Goal: Complete application form: Complete application form

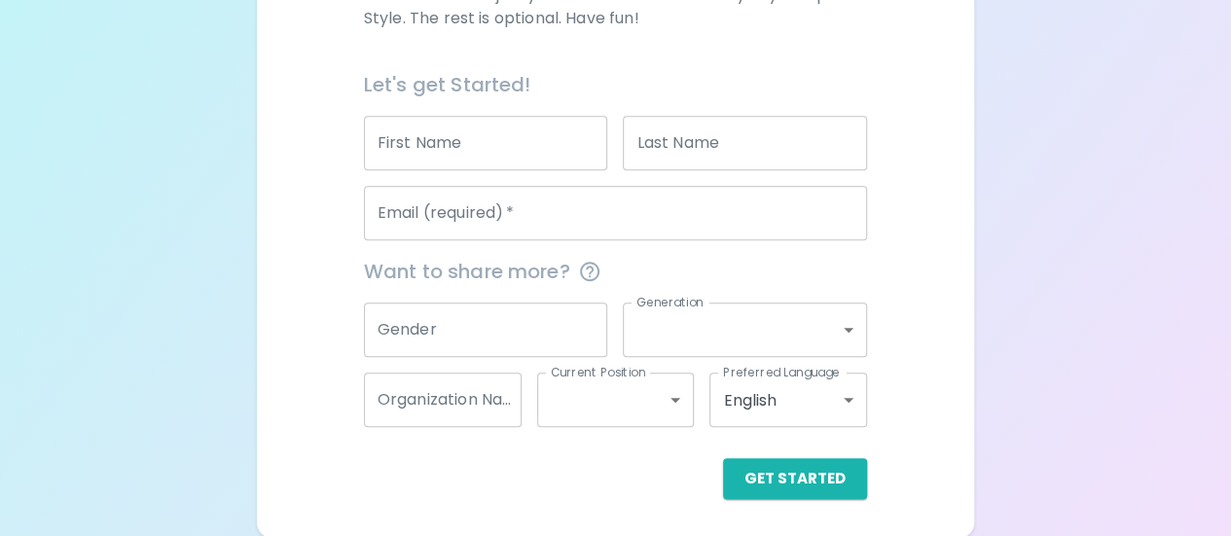
scroll to position [412, 0]
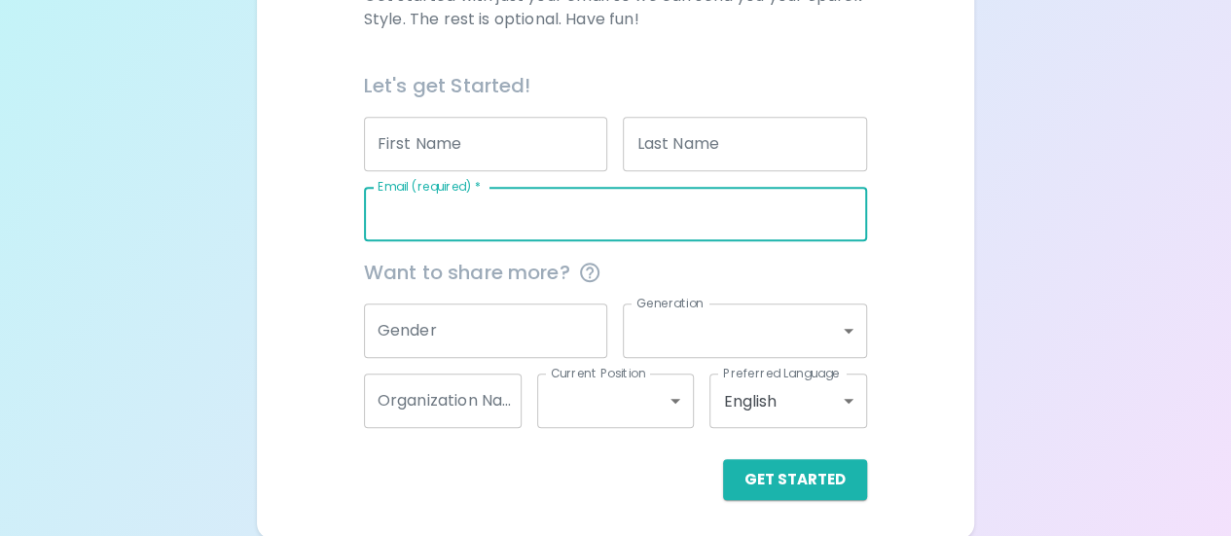
click at [556, 221] on input "Email (required)   *" at bounding box center [615, 214] width 503 height 55
type input "[EMAIL_ADDRESS][DOMAIN_NAME]"
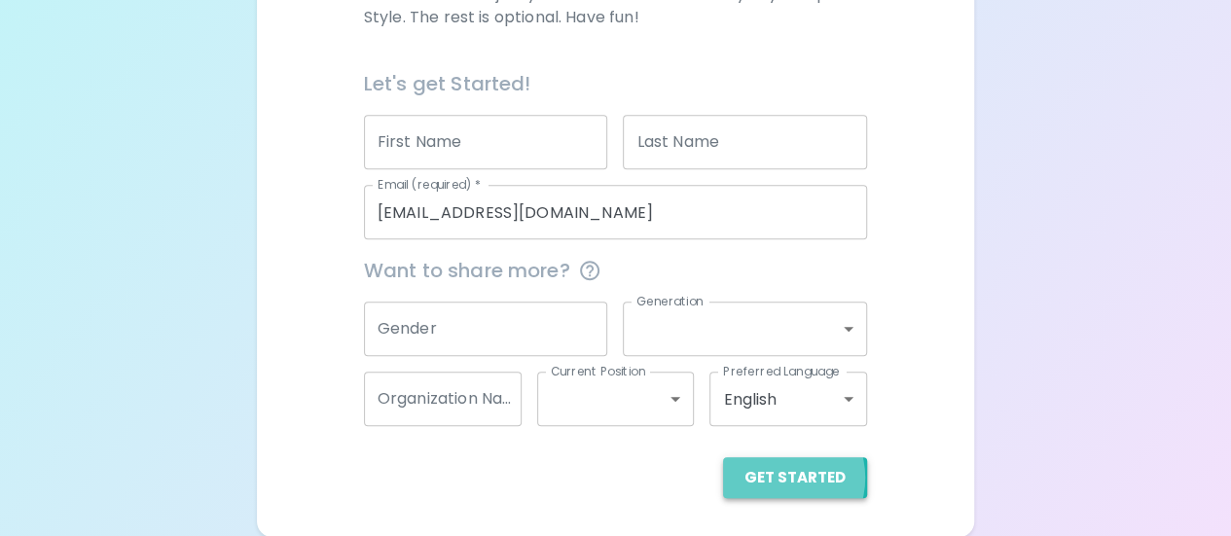
click at [783, 477] on button "Get Started" at bounding box center [795, 477] width 144 height 41
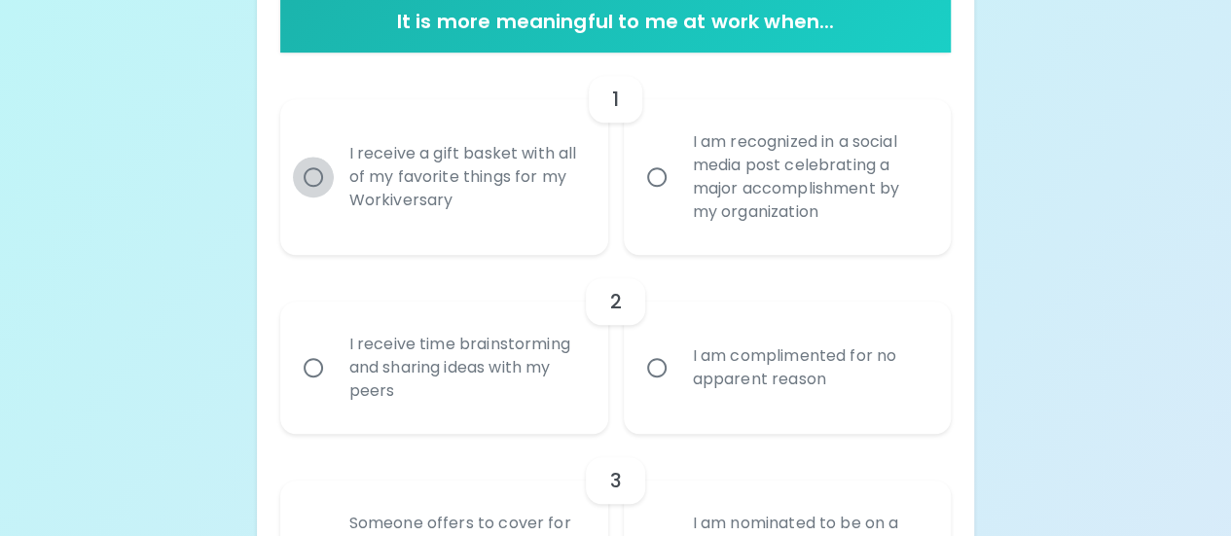
click at [310, 178] on input "I receive a gift basket with all of my favorite things for my Workiversary" at bounding box center [313, 177] width 41 height 41
radio input "true"
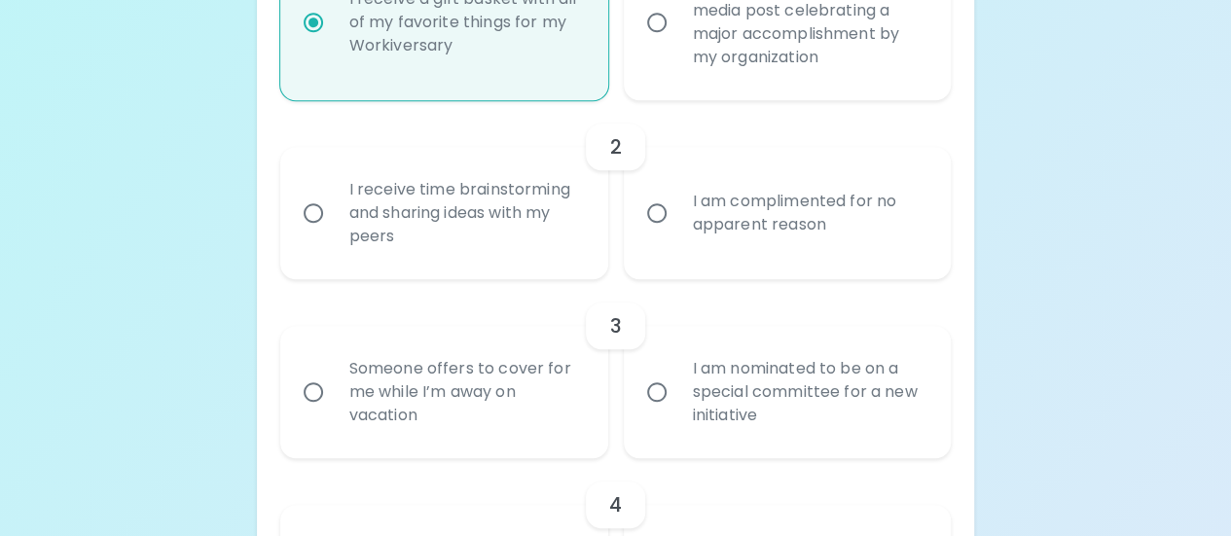
scroll to position [569, 0]
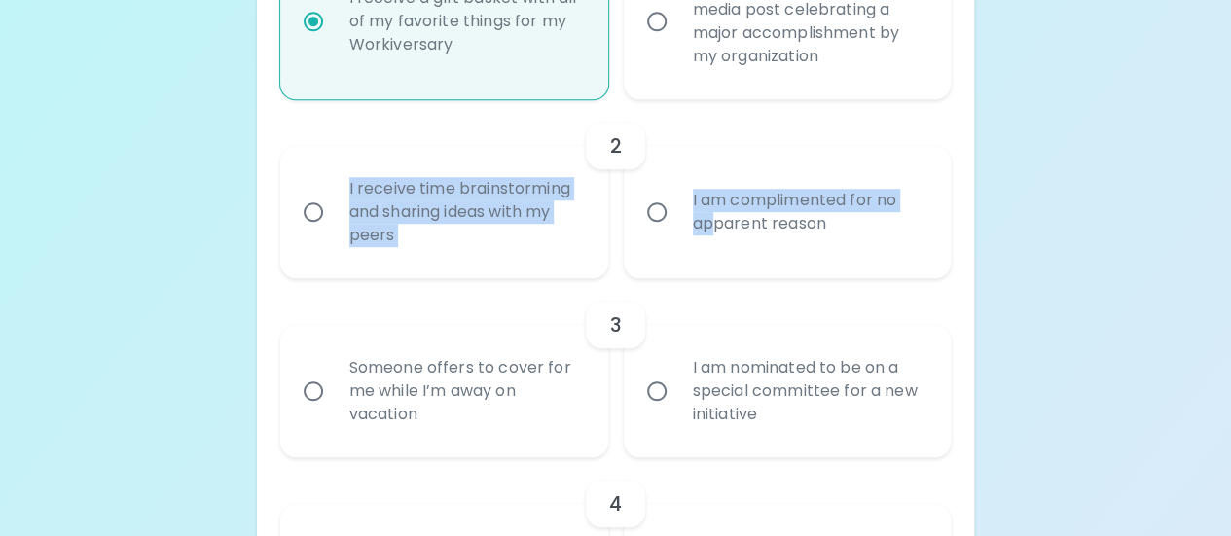
drag, startPoint x: 310, startPoint y: 178, endPoint x: 709, endPoint y: 244, distance: 403.5
click at [709, 244] on div "I receive time brainstorming and sharing ideas with my peers I am complimented …" at bounding box center [608, 204] width 687 height 148
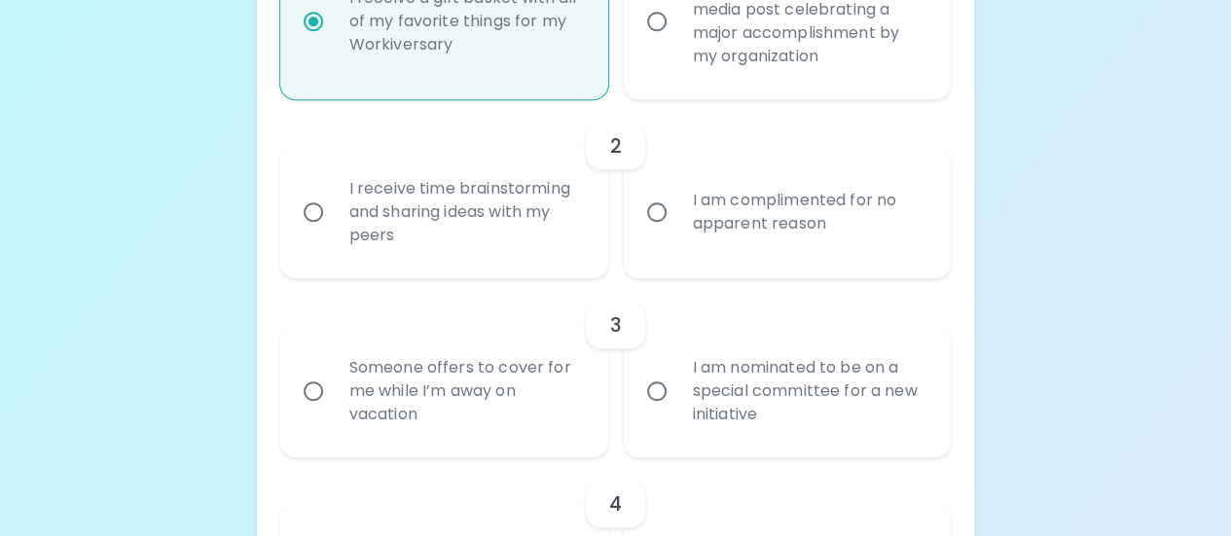
click at [310, 213] on input "I receive time brainstorming and sharing ideas with my peers" at bounding box center [313, 212] width 41 height 41
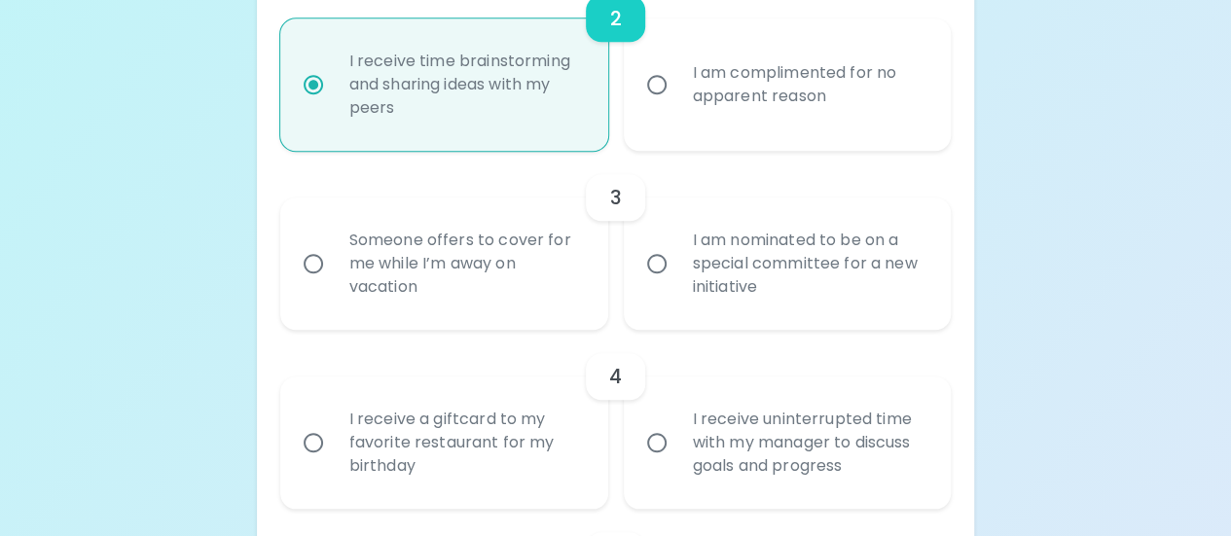
scroll to position [725, 0]
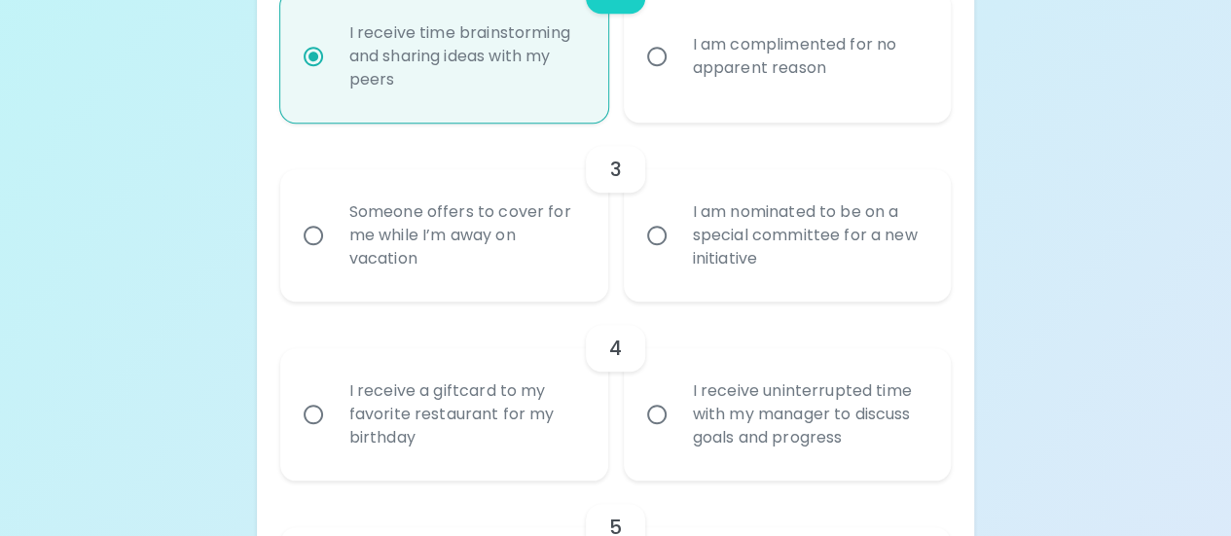
radio input "true"
click at [658, 241] on input "I am nominated to be on a special committee for a new initiative" at bounding box center [657, 235] width 41 height 41
radio input "false"
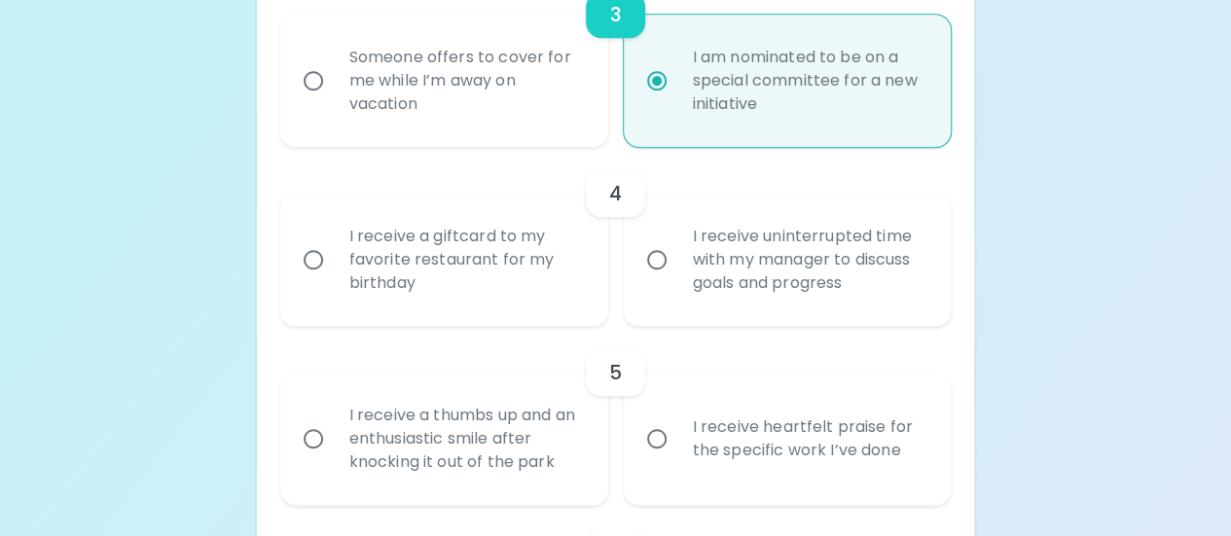
scroll to position [881, 0]
radio input "true"
click at [316, 260] on input "I receive a giftcard to my favorite restaurant for my birthday" at bounding box center [313, 258] width 41 height 41
radio input "false"
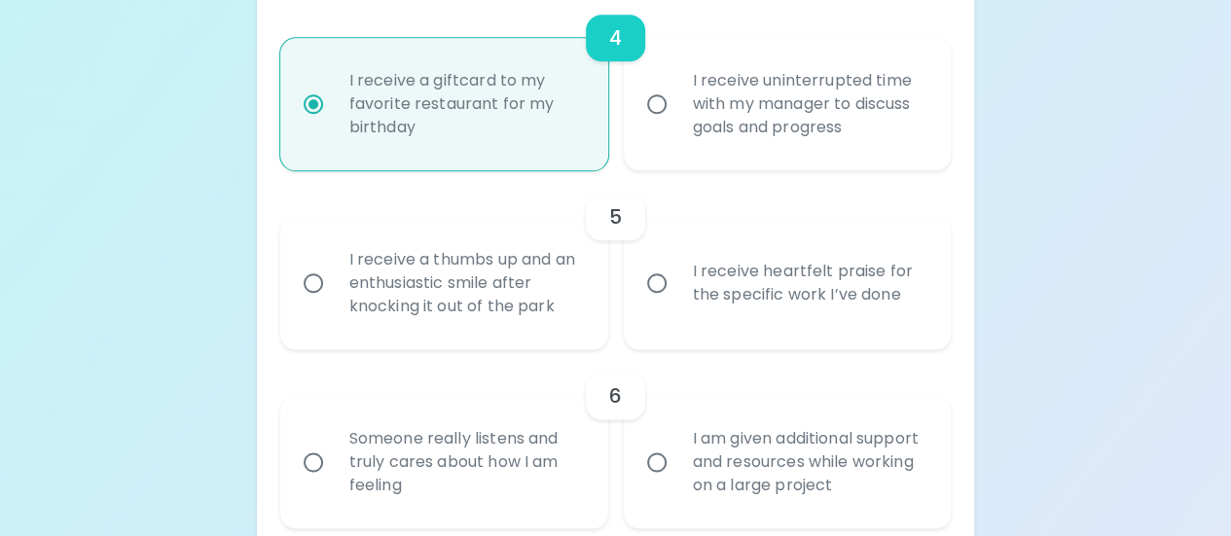
scroll to position [1037, 0]
radio input "true"
click at [315, 289] on input "I receive a thumbs up and an enthusiastic smile after knocking it out of the pa…" at bounding box center [313, 282] width 41 height 41
radio input "false"
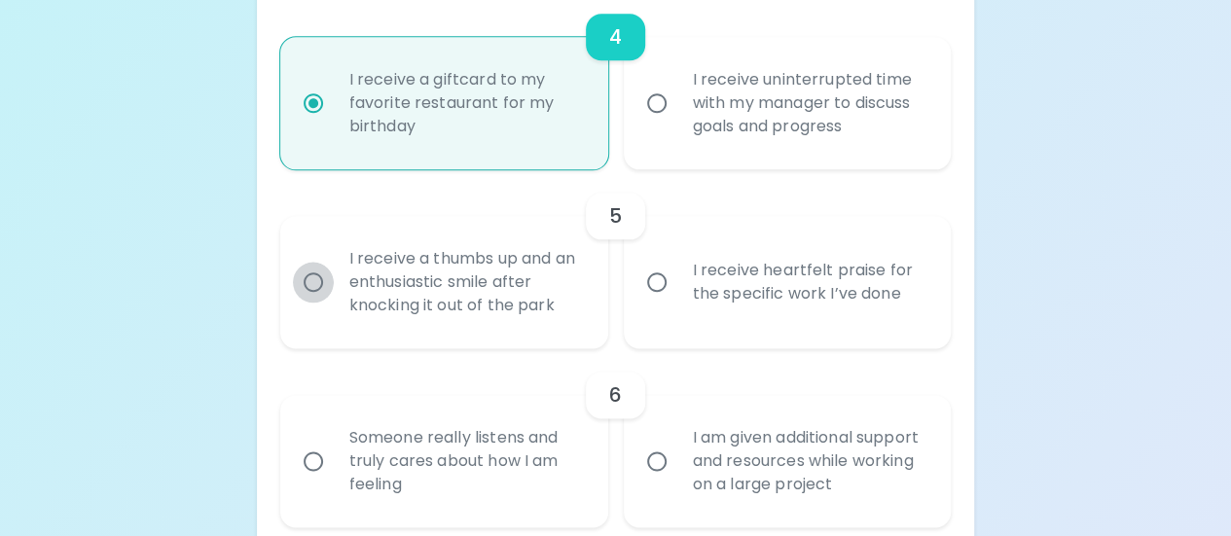
radio input "false"
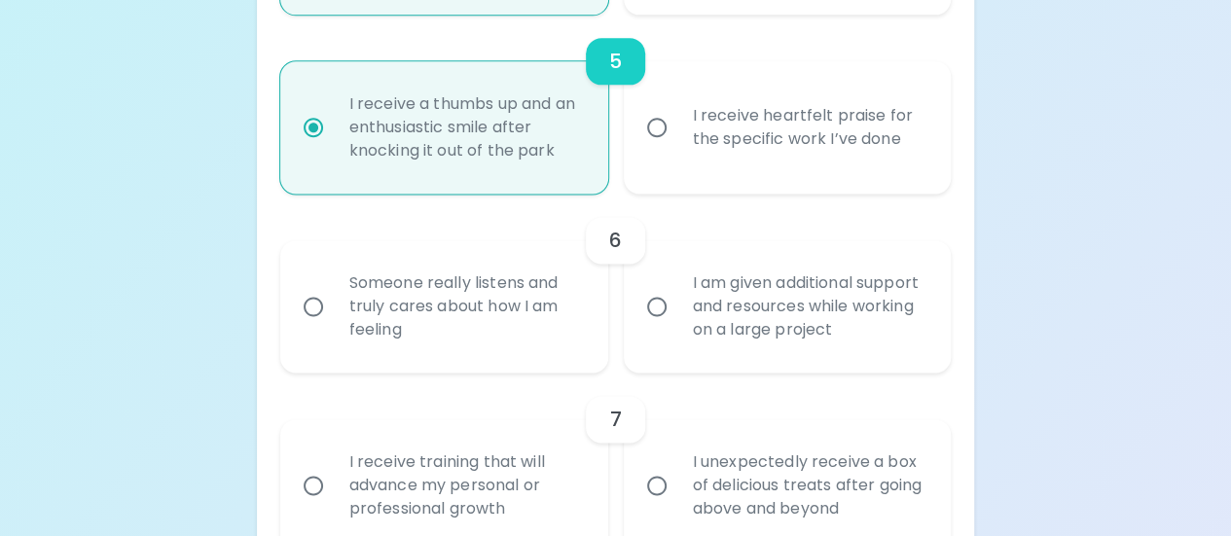
scroll to position [1192, 0]
radio input "true"
click at [309, 300] on input "Someone really listens and truly cares about how I am feeling" at bounding box center [313, 305] width 41 height 41
radio input "false"
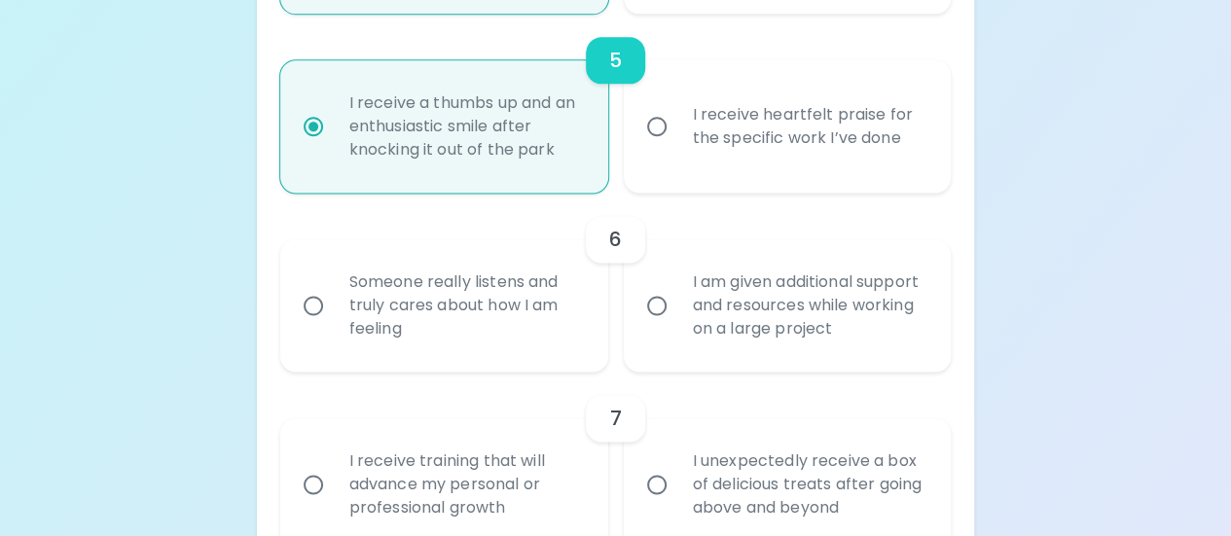
radio input "false"
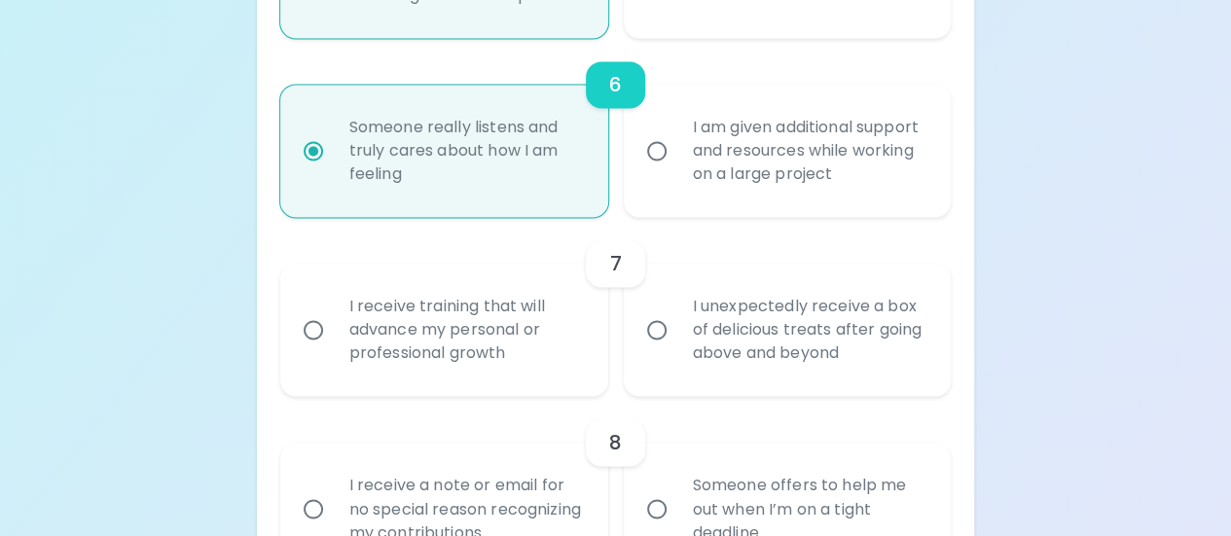
scroll to position [1348, 0]
radio input "true"
click at [309, 328] on input "I receive training that will advance my personal or professional growth" at bounding box center [313, 329] width 41 height 41
radio input "false"
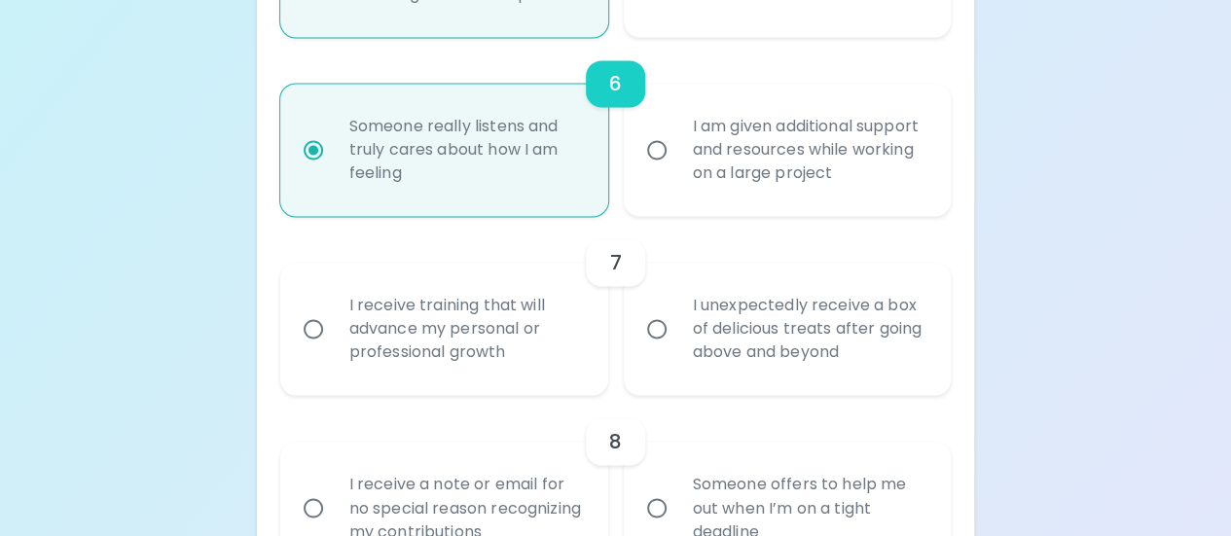
radio input "false"
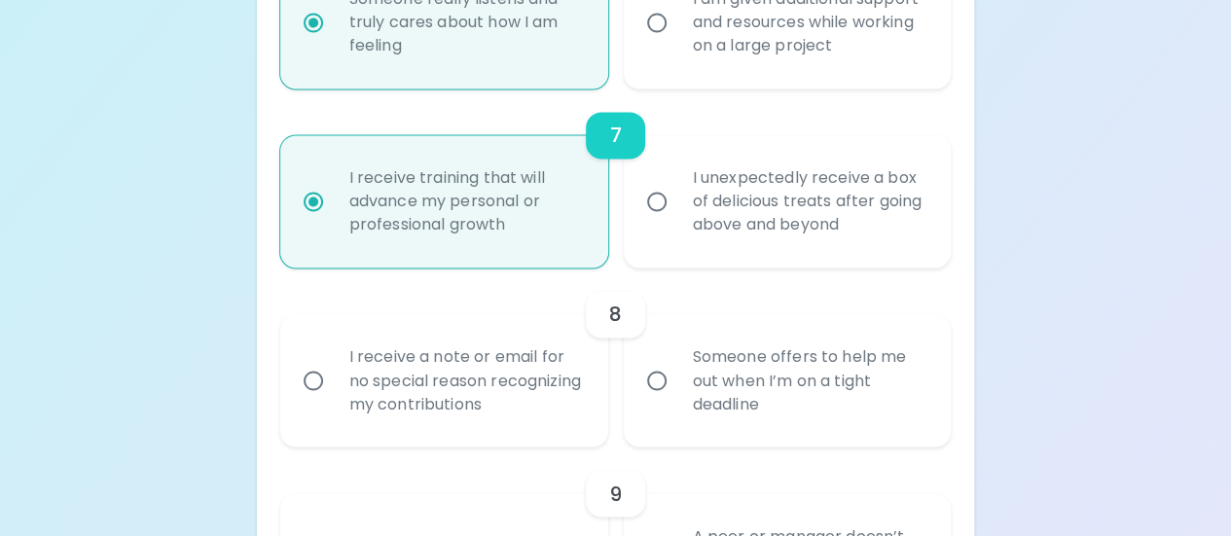
scroll to position [1504, 0]
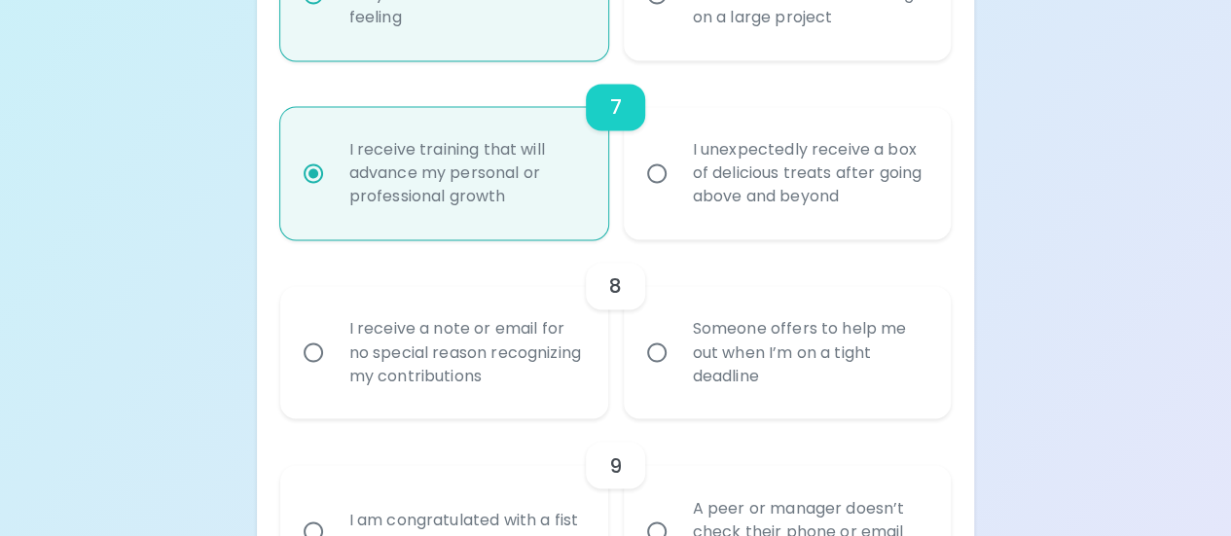
radio input "true"
click at [656, 354] on input "Someone offers to help me out when I’m on a tight deadline" at bounding box center [657, 352] width 41 height 41
radio input "false"
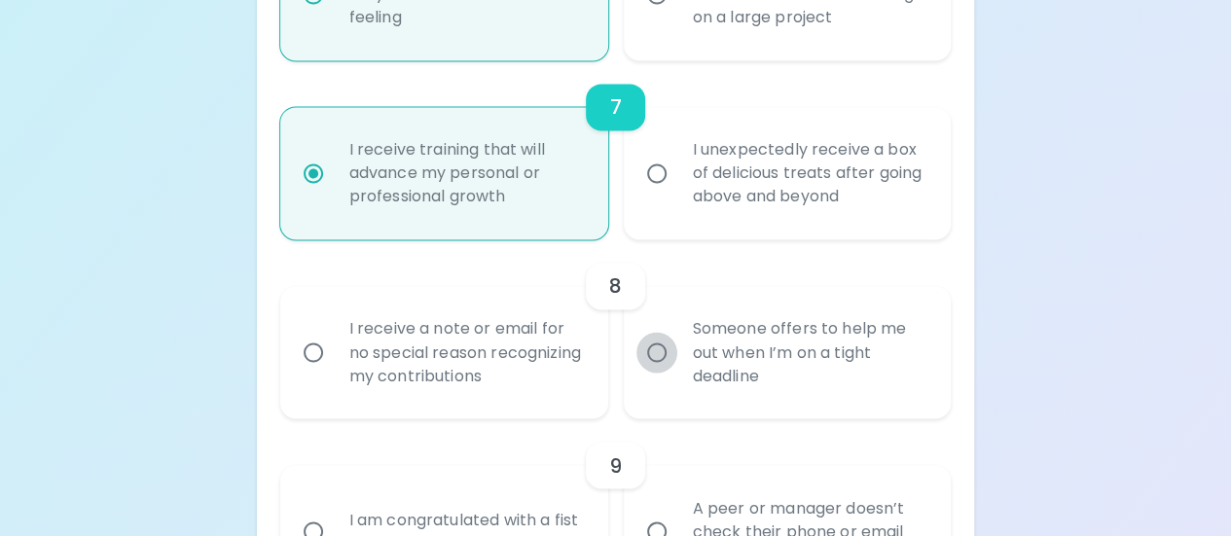
radio input "false"
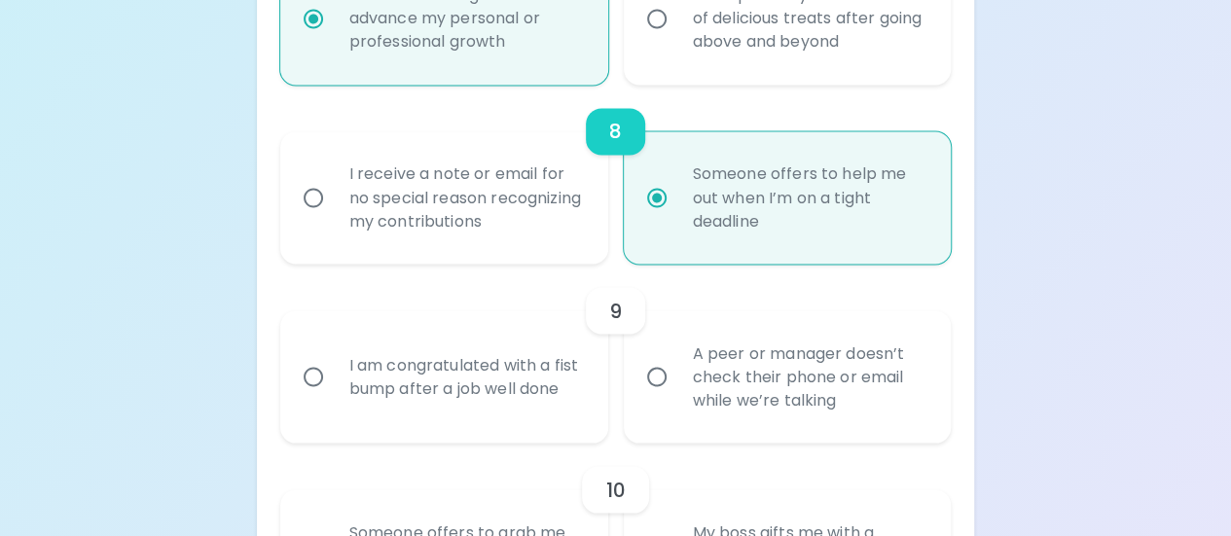
scroll to position [1659, 0]
radio input "true"
click at [654, 379] on input "A peer or manager doesn’t check their phone or email while we’re talking" at bounding box center [657, 375] width 41 height 41
radio input "false"
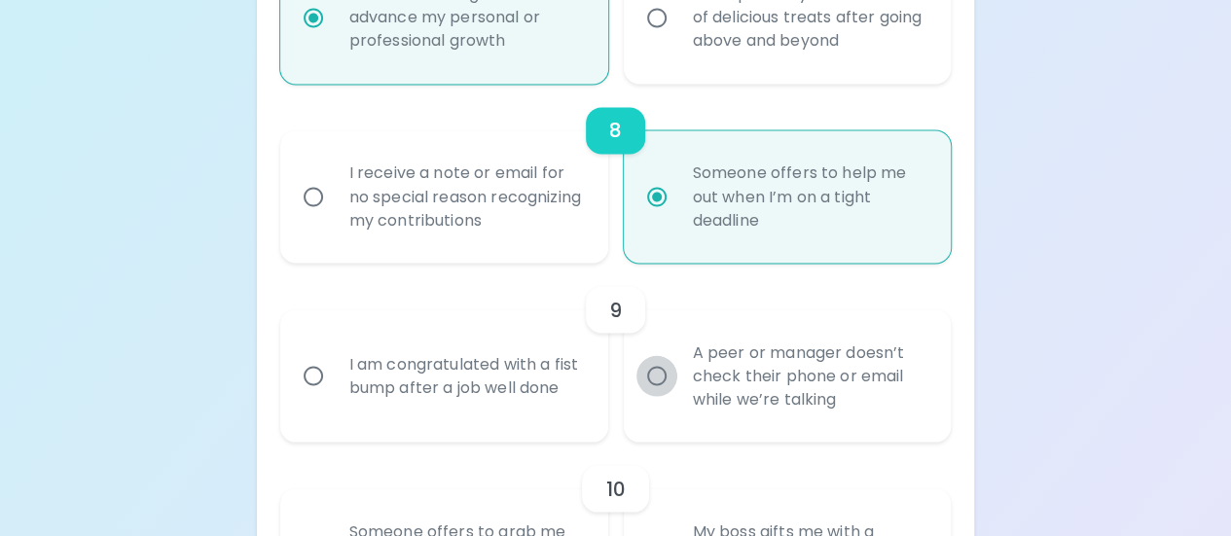
radio input "false"
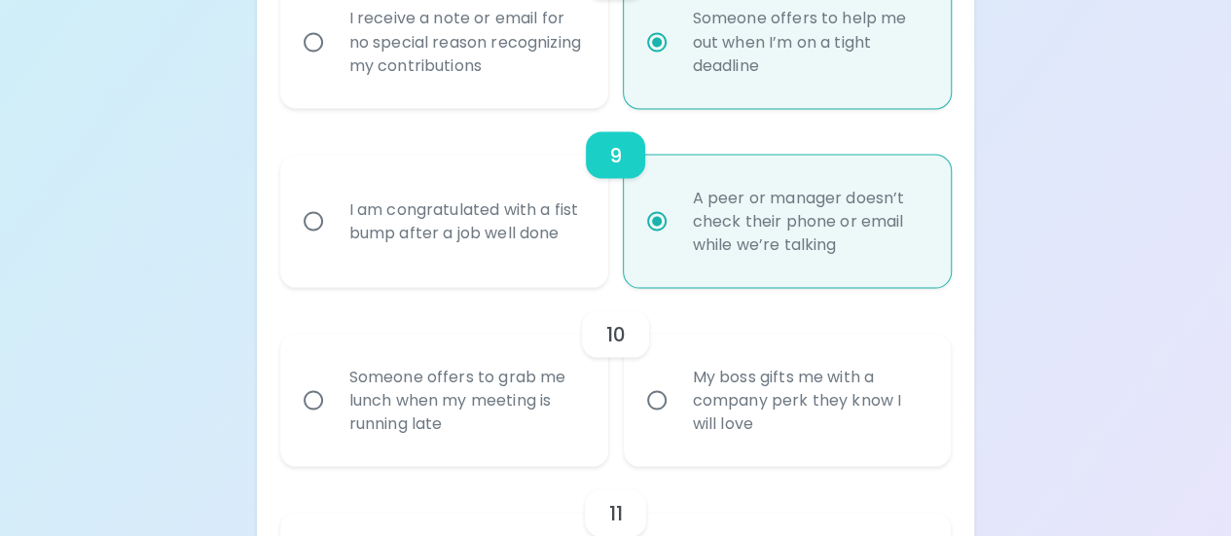
scroll to position [1815, 0]
radio input "true"
click at [313, 405] on input "Someone offers to grab me lunch when my meeting is running late" at bounding box center [313, 399] width 41 height 41
radio input "false"
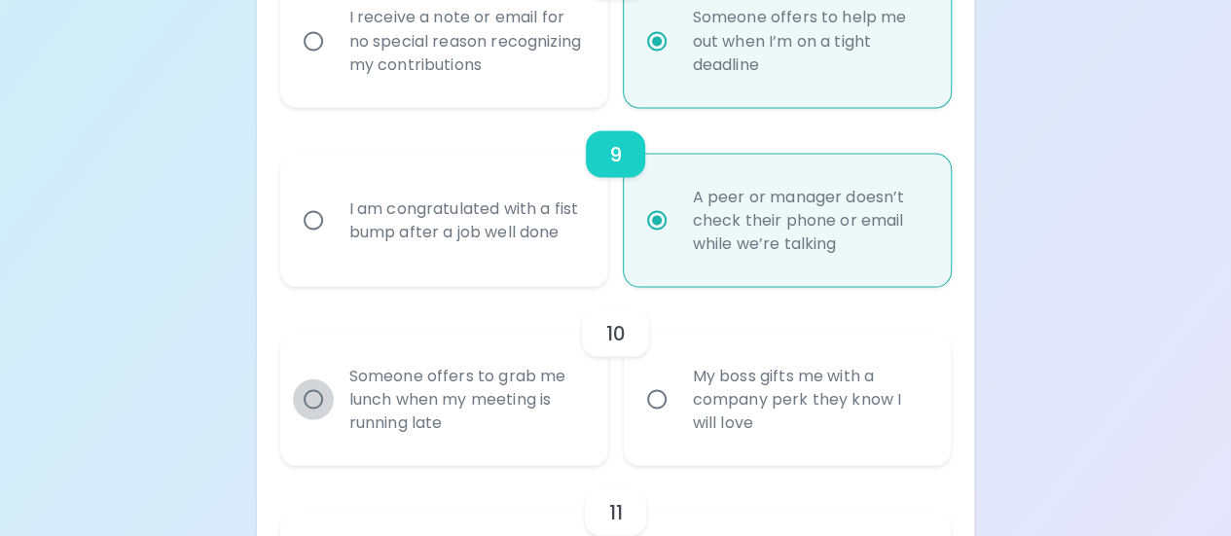
radio input "false"
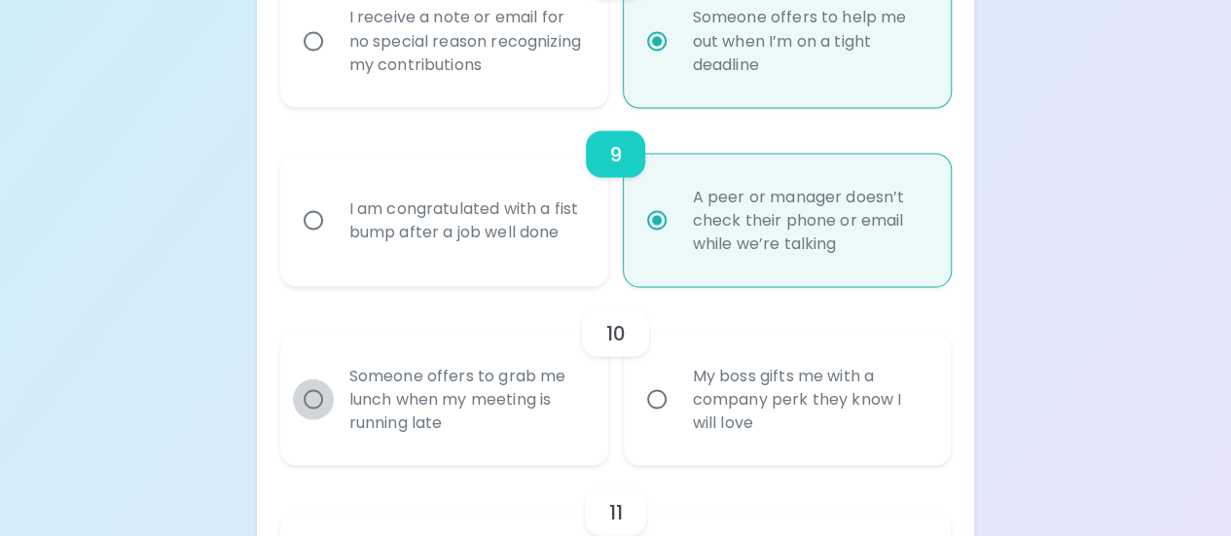
radio input "false"
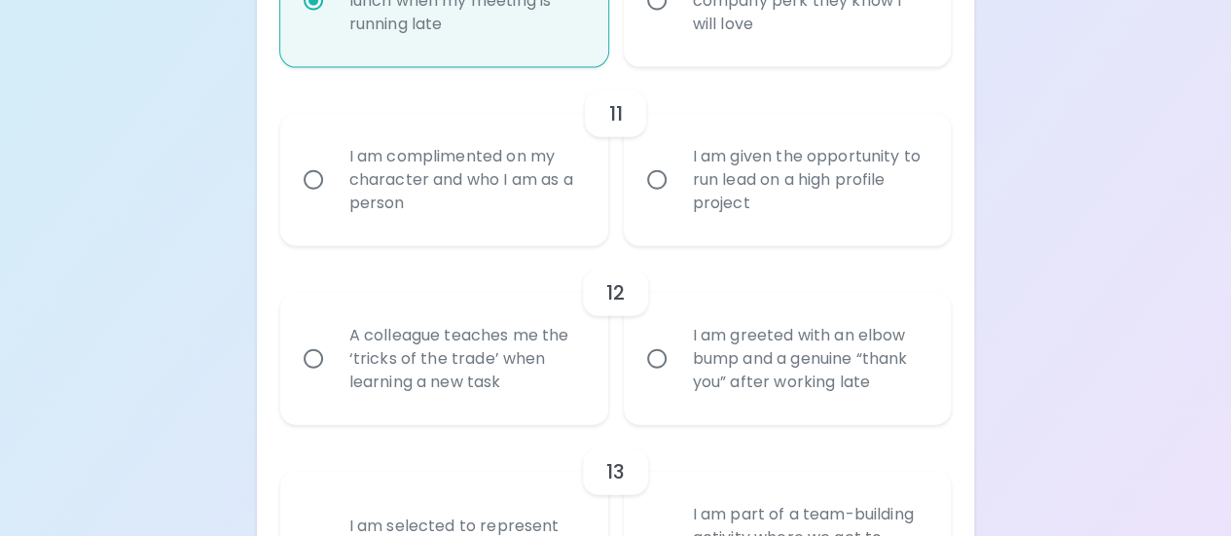
scroll to position [2212, 0]
radio input "true"
click at [660, 180] on input "I am given the opportunity to run lead on a high profile project" at bounding box center [657, 181] width 41 height 41
radio input "false"
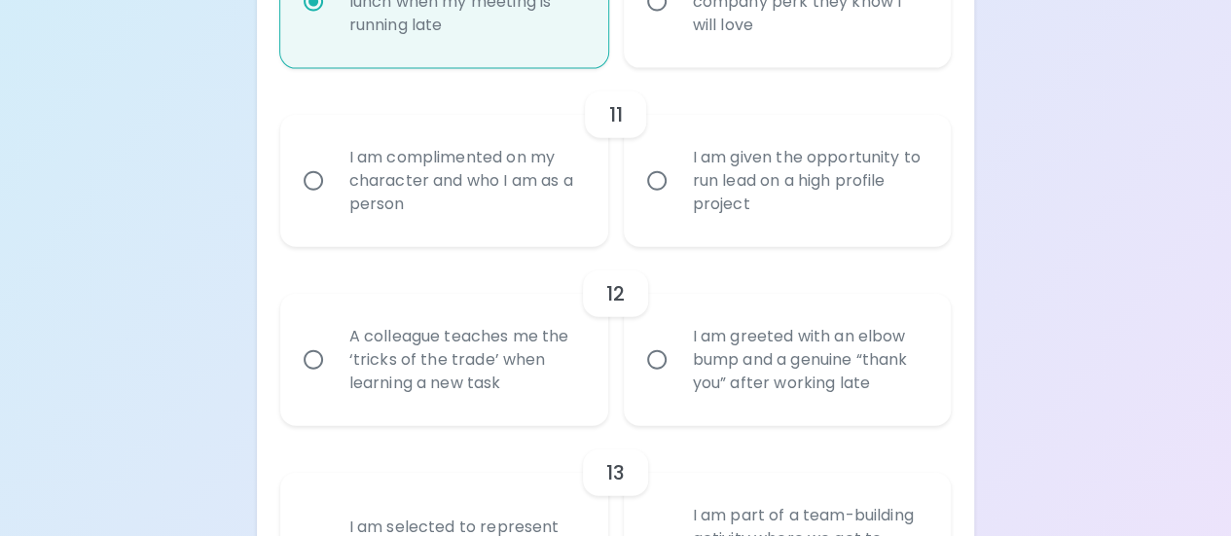
radio input "false"
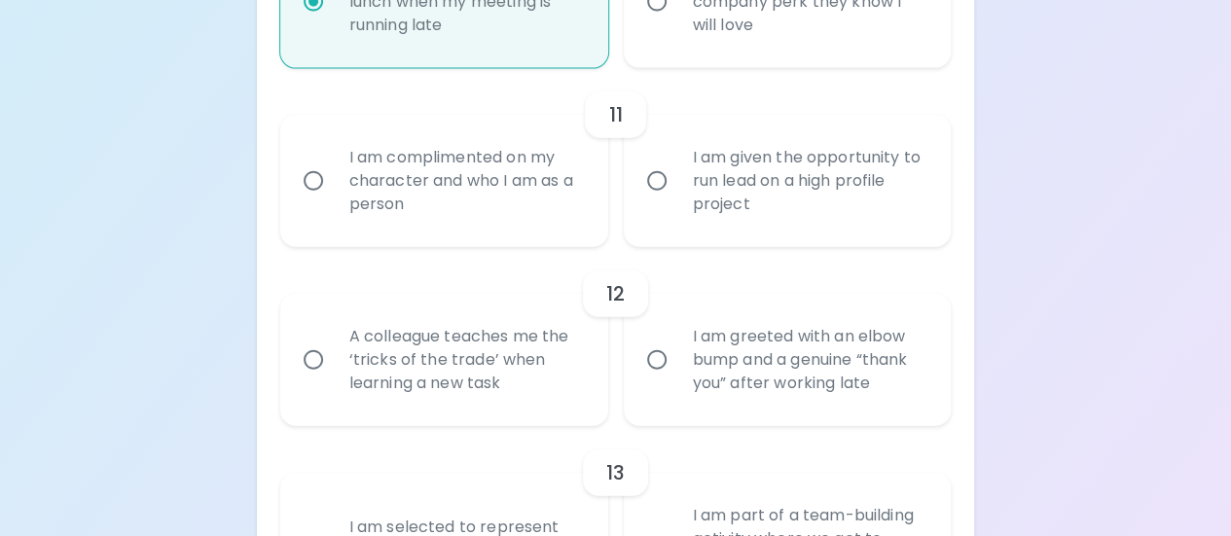
radio input "false"
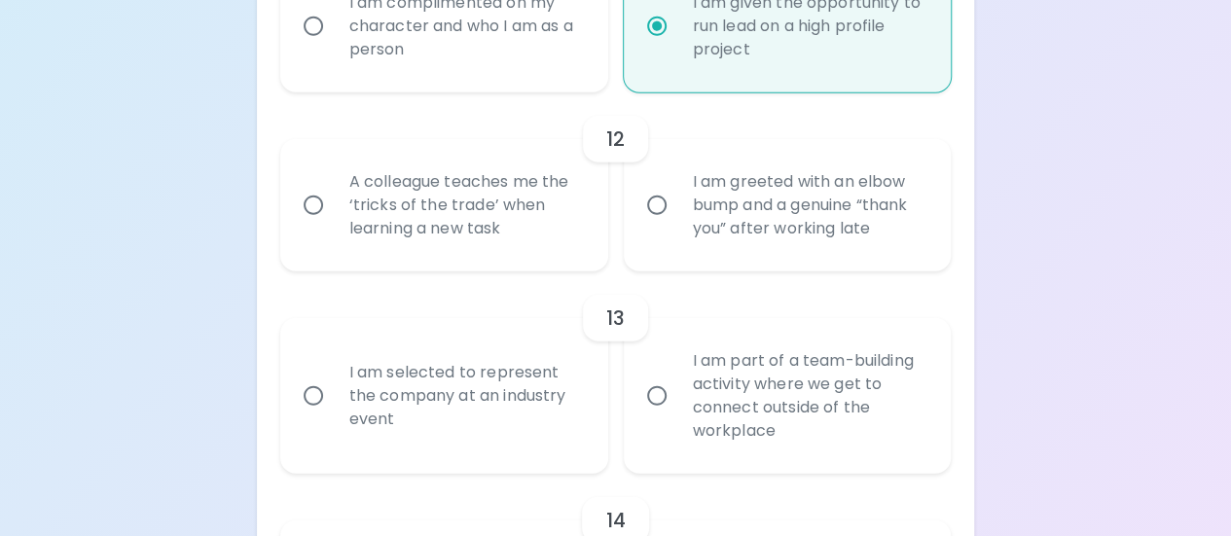
scroll to position [2368, 0]
radio input "true"
click at [315, 209] on input "A colleague teaches me the ‘tricks of the trade’ when learning a new task" at bounding box center [313, 204] width 41 height 41
radio input "false"
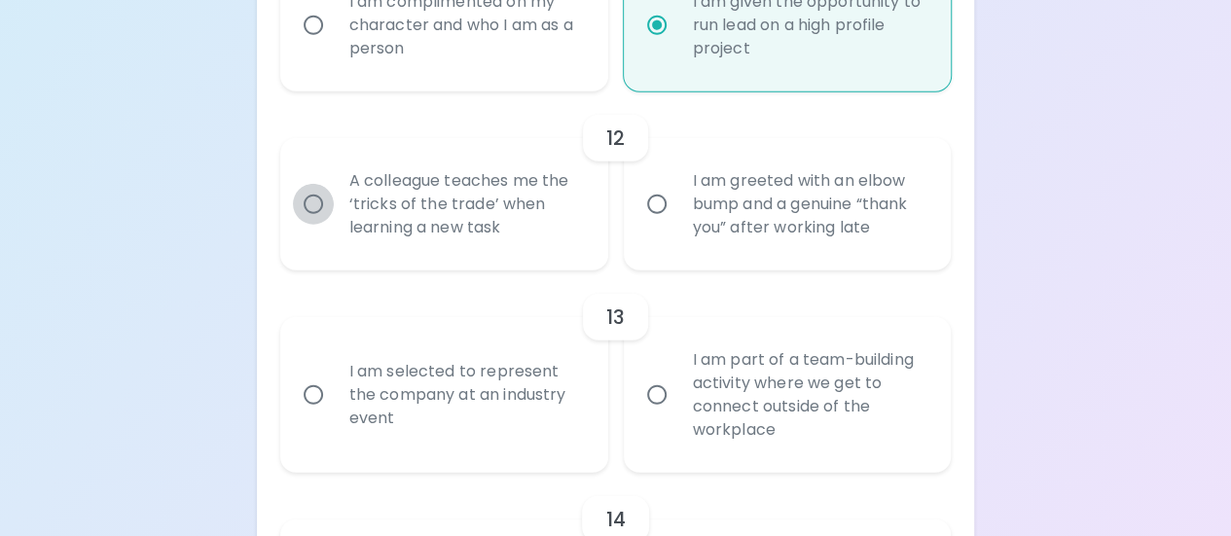
radio input "false"
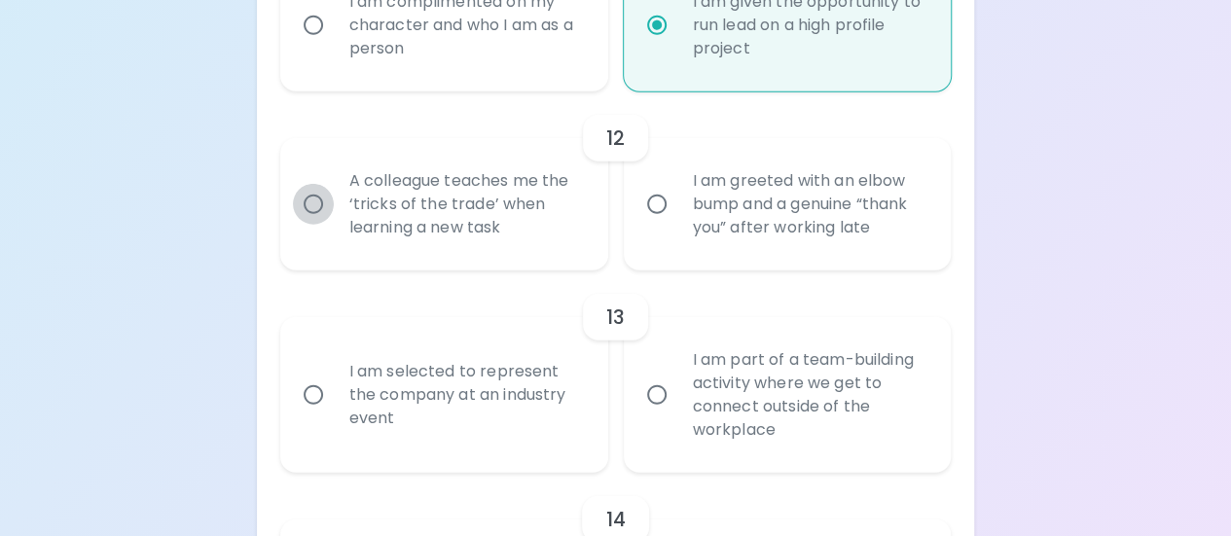
radio input "false"
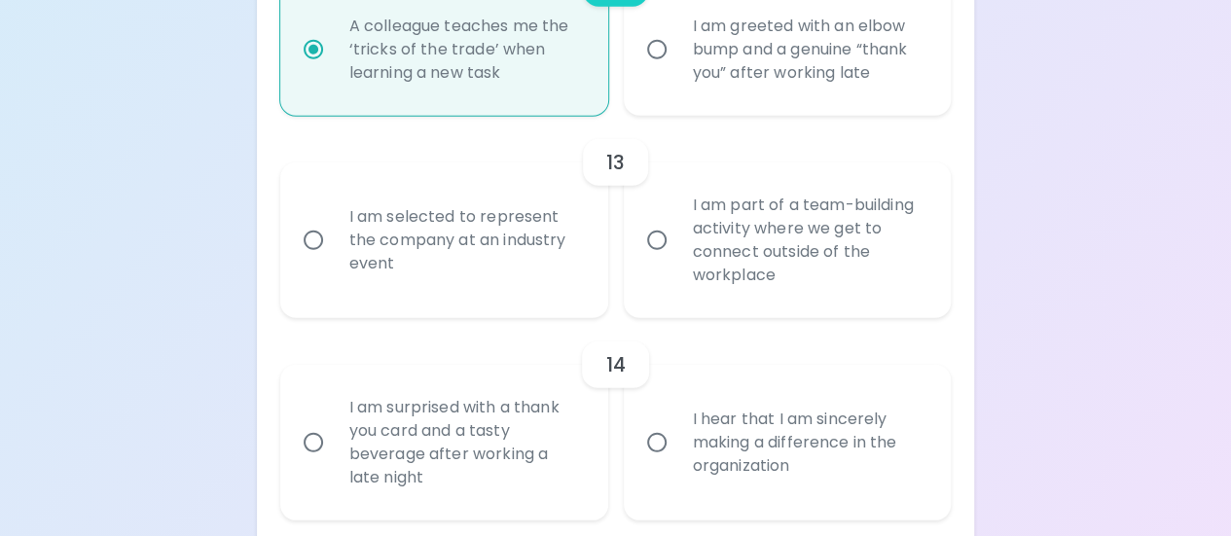
scroll to position [2524, 0]
radio input "true"
click at [313, 237] on input "I am selected to represent the company at an industry event" at bounding box center [313, 239] width 41 height 41
radio input "false"
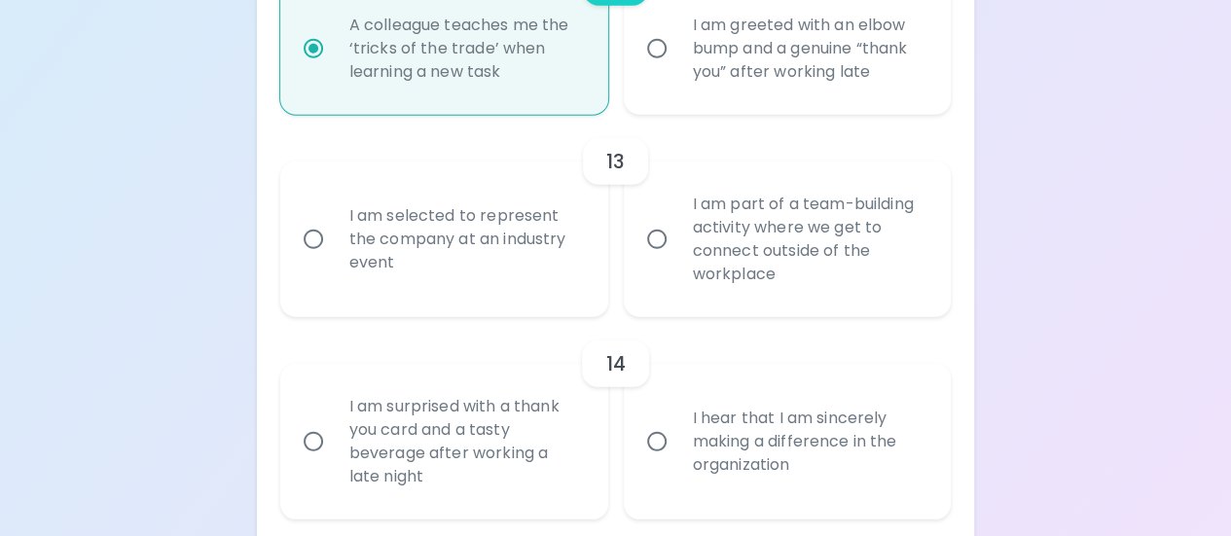
radio input "false"
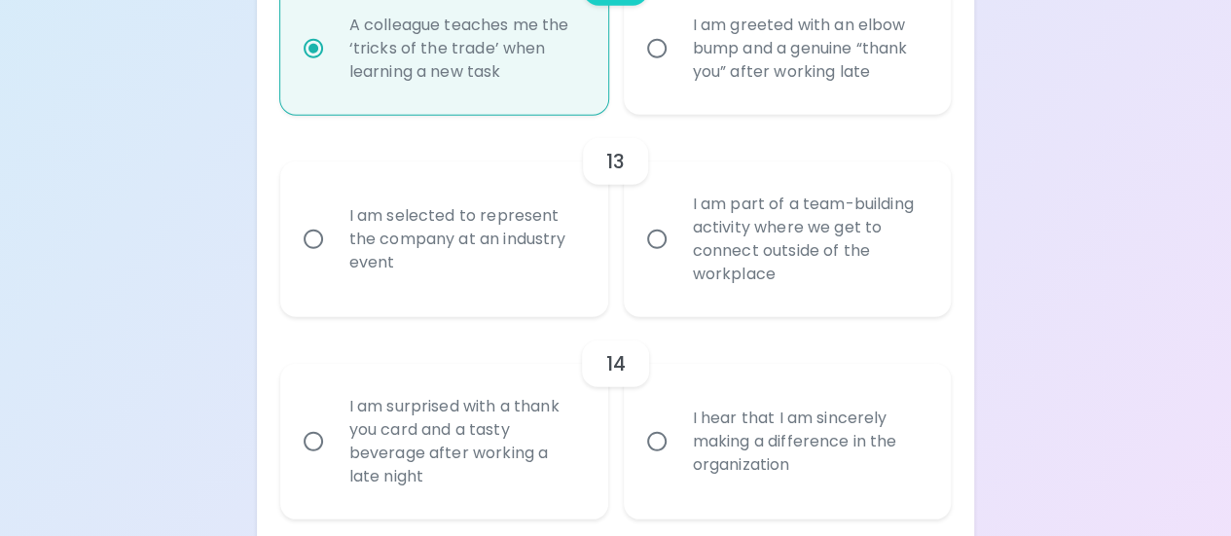
radio input "false"
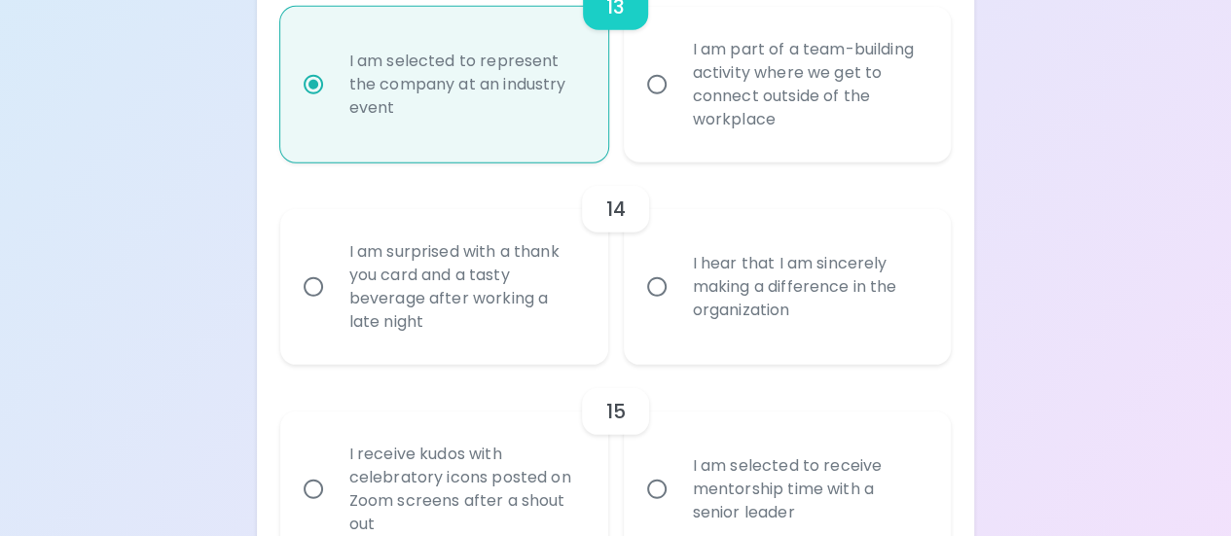
scroll to position [2679, 0]
radio input "true"
click at [652, 286] on input "I hear that I am sincerely making a difference in the organization" at bounding box center [657, 286] width 41 height 41
radio input "false"
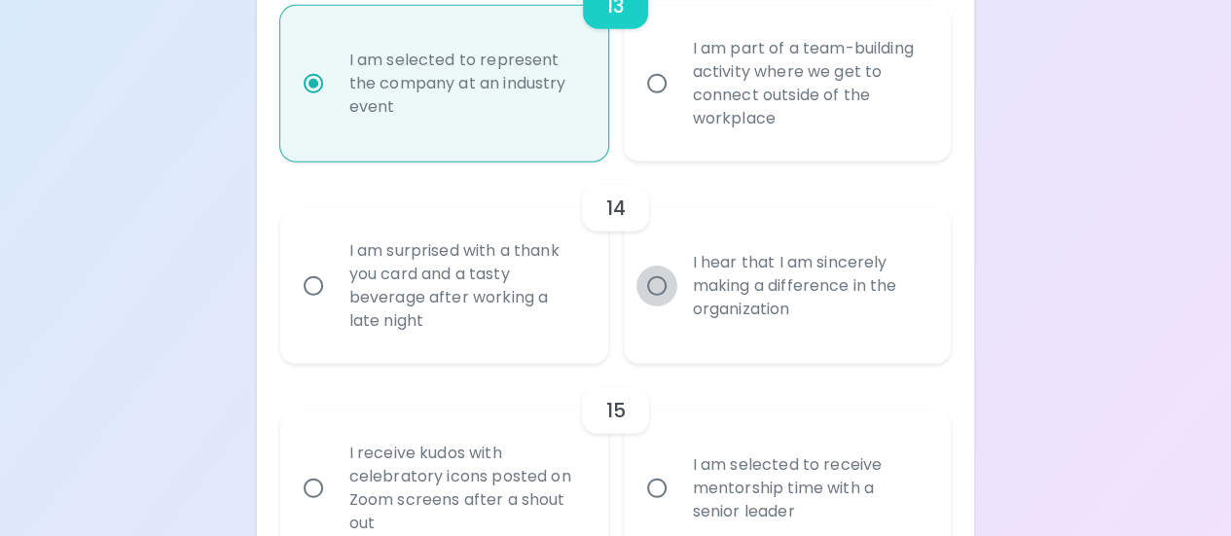
radio input "false"
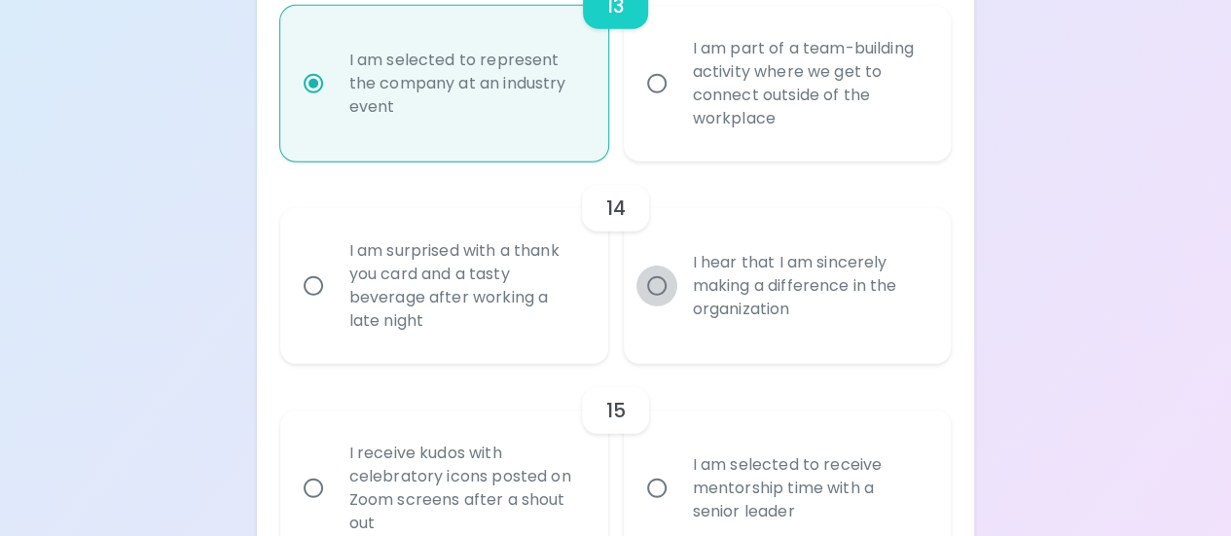
radio input "false"
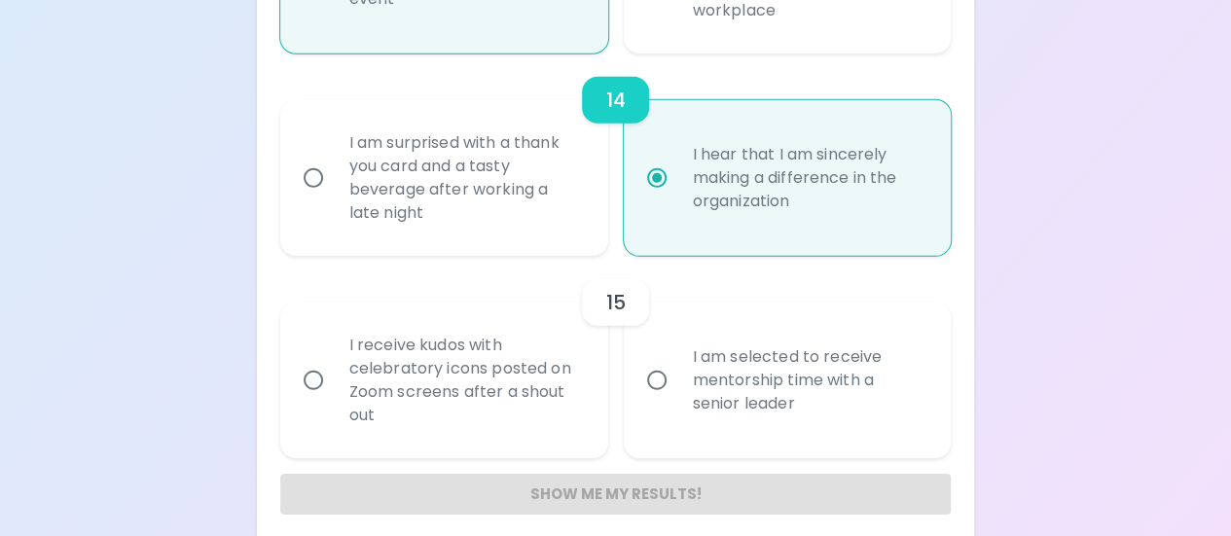
scroll to position [2804, 0]
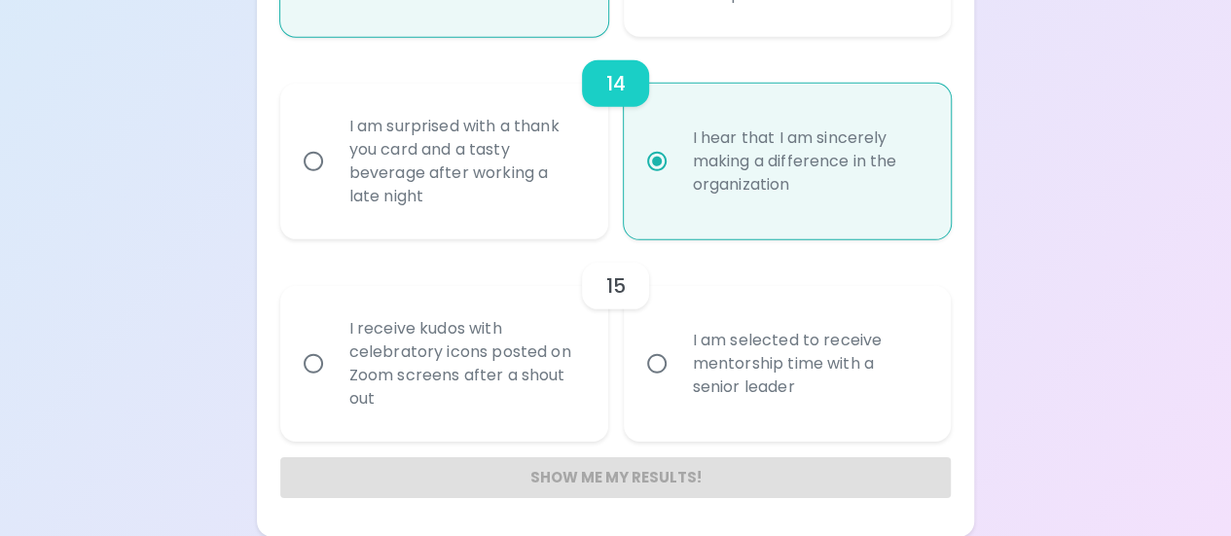
radio input "true"
click at [660, 365] on input "I am selected to receive mentorship time with a senior leader" at bounding box center [657, 364] width 41 height 41
radio input "false"
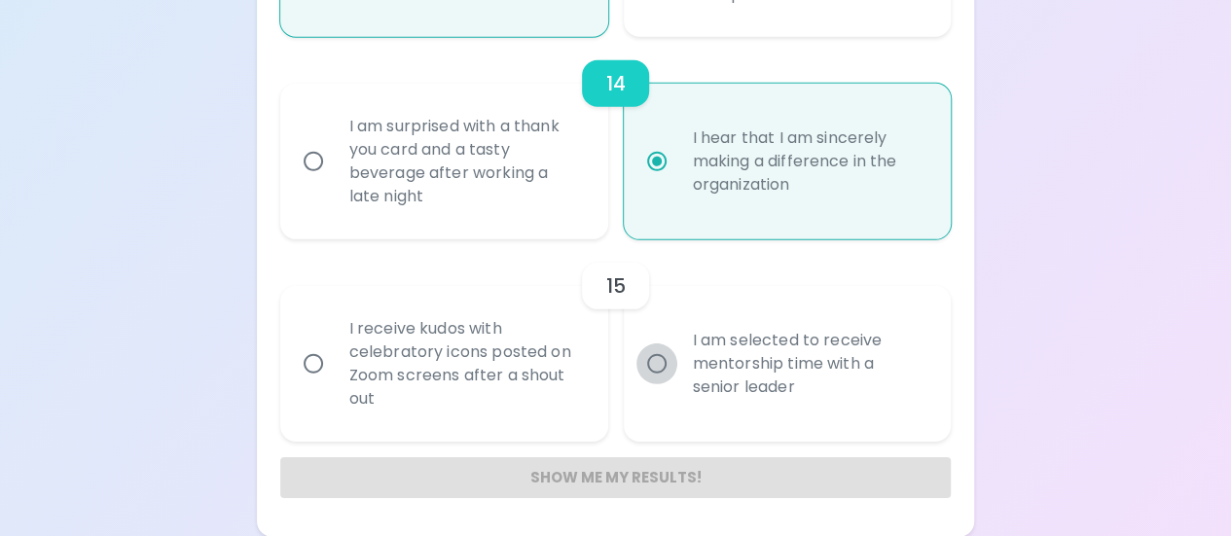
radio input "false"
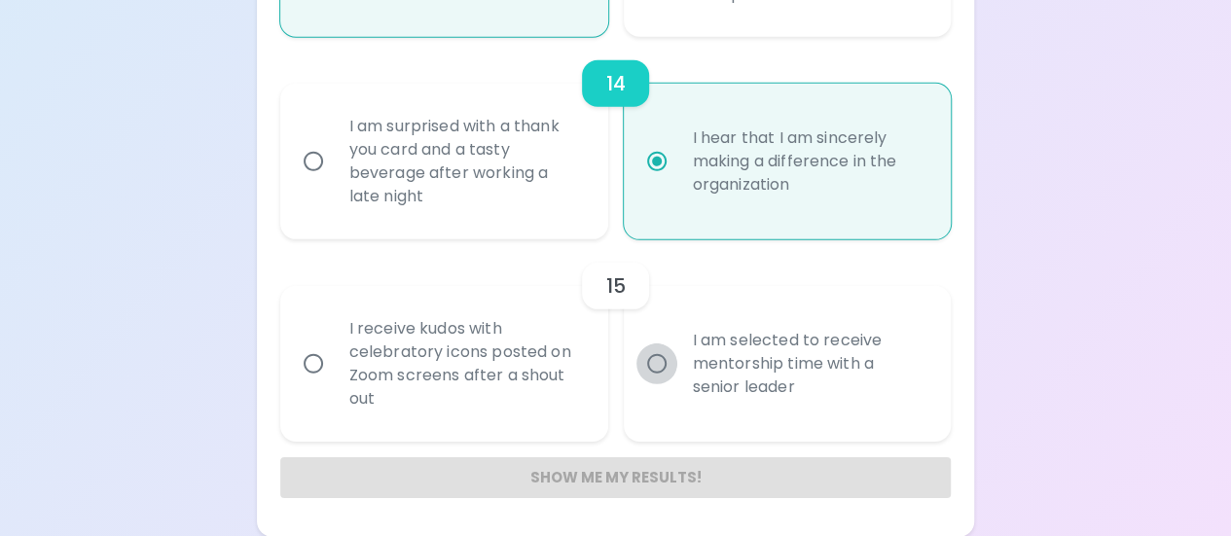
radio input "false"
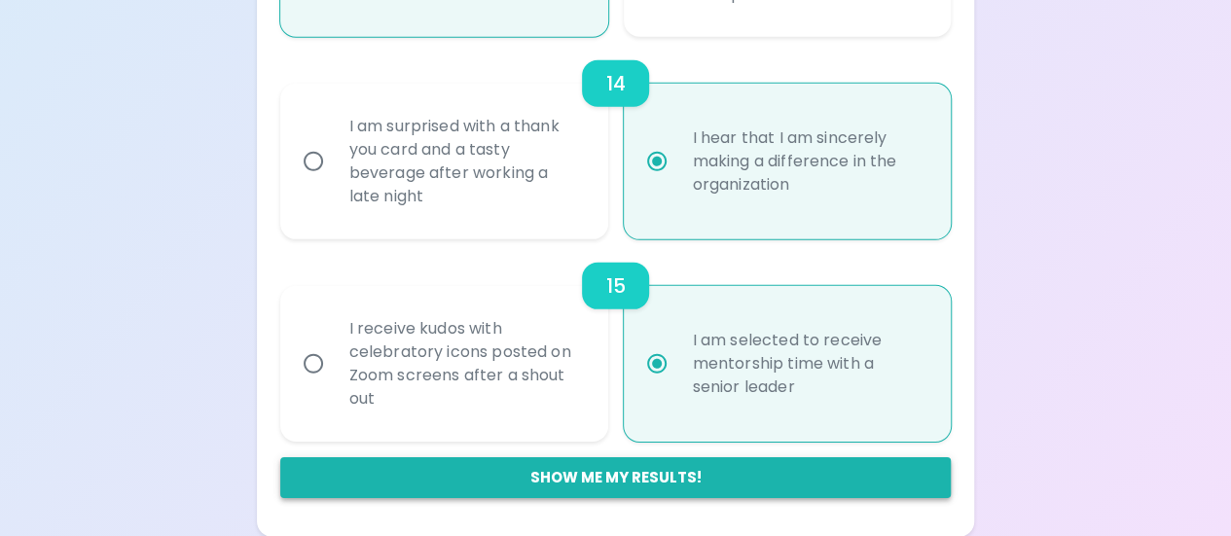
radio input "true"
click at [570, 480] on button "Show me my results!" at bounding box center [616, 477] width 672 height 41
radio input "false"
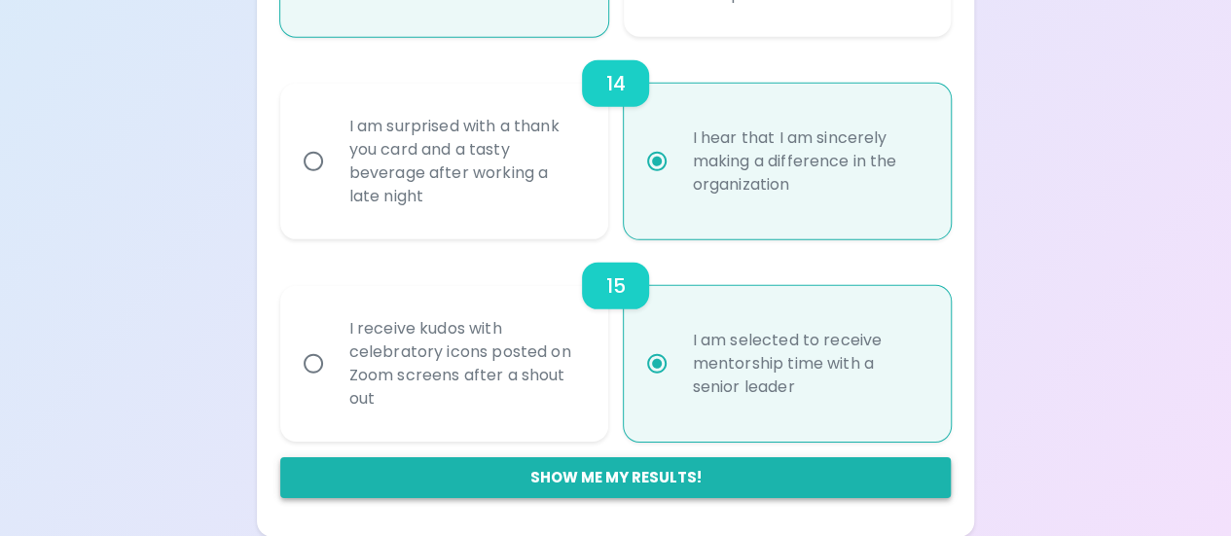
radio input "false"
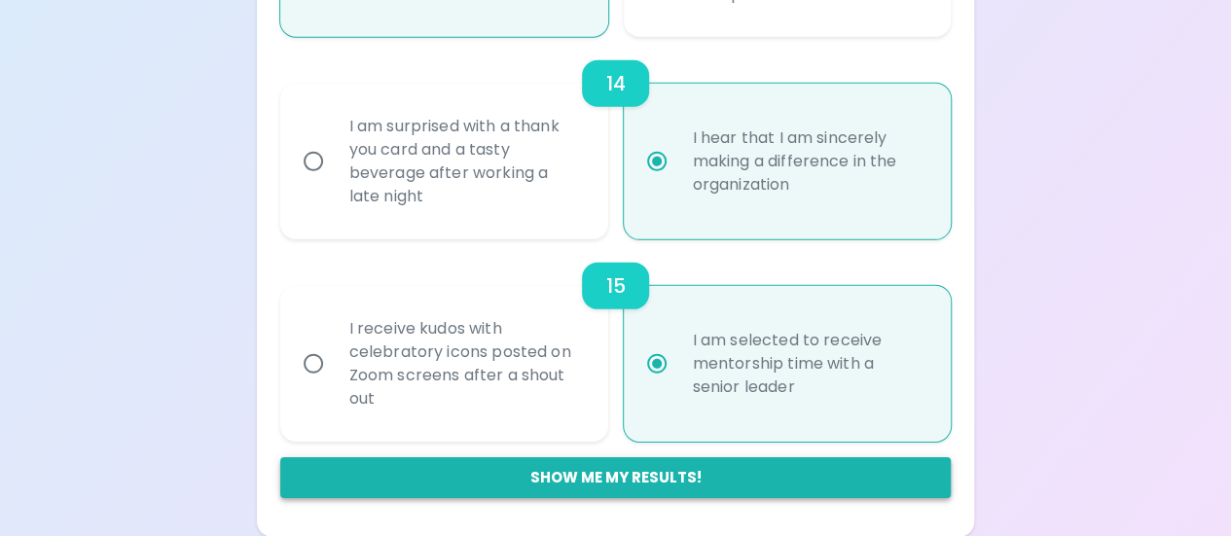
radio input "false"
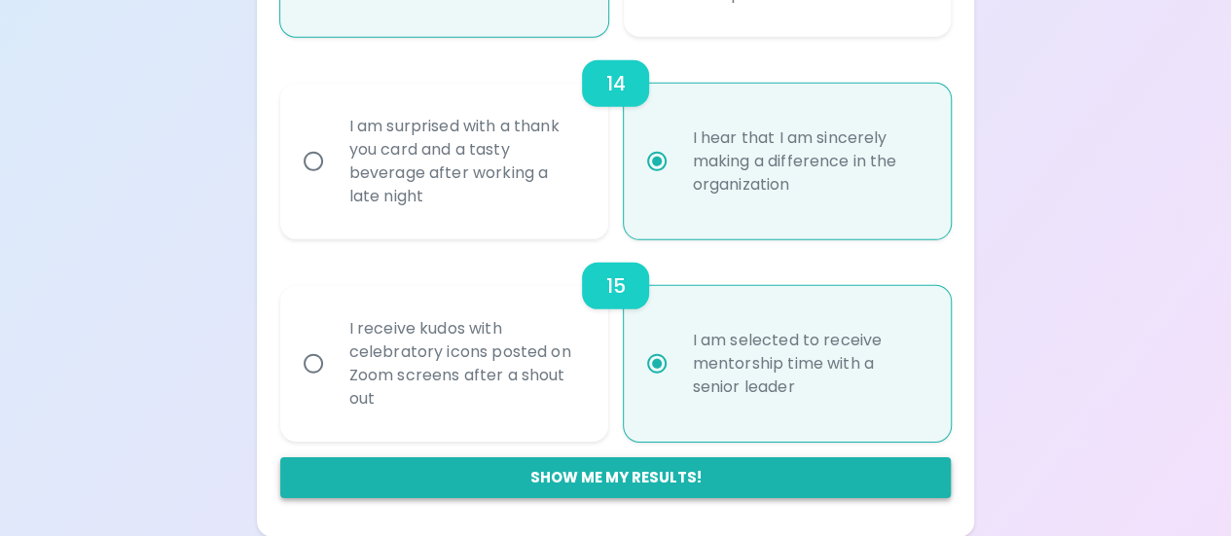
radio input "false"
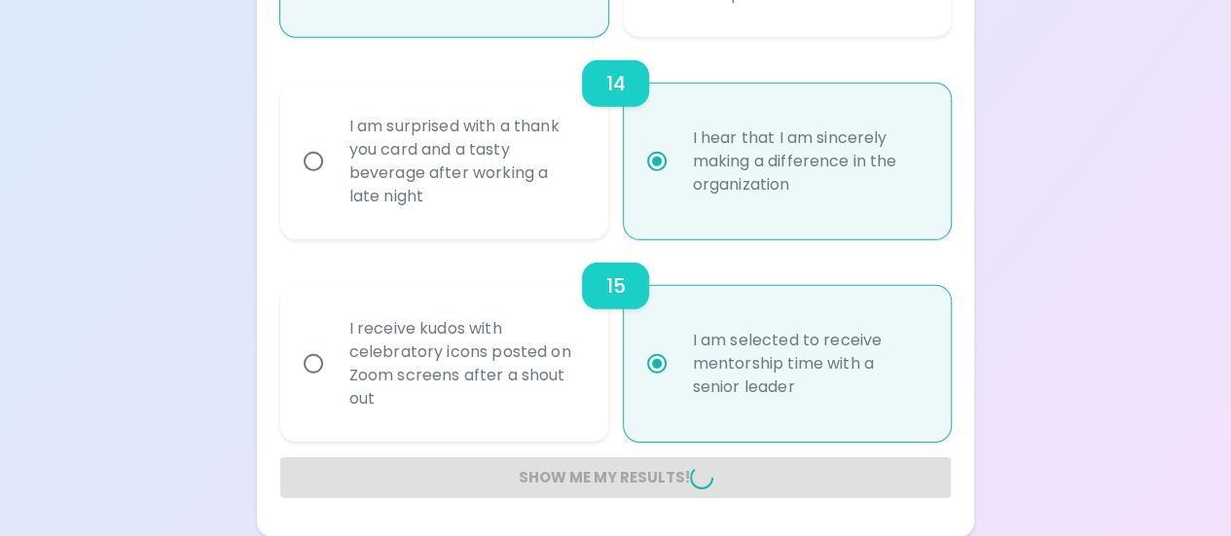
radio input "false"
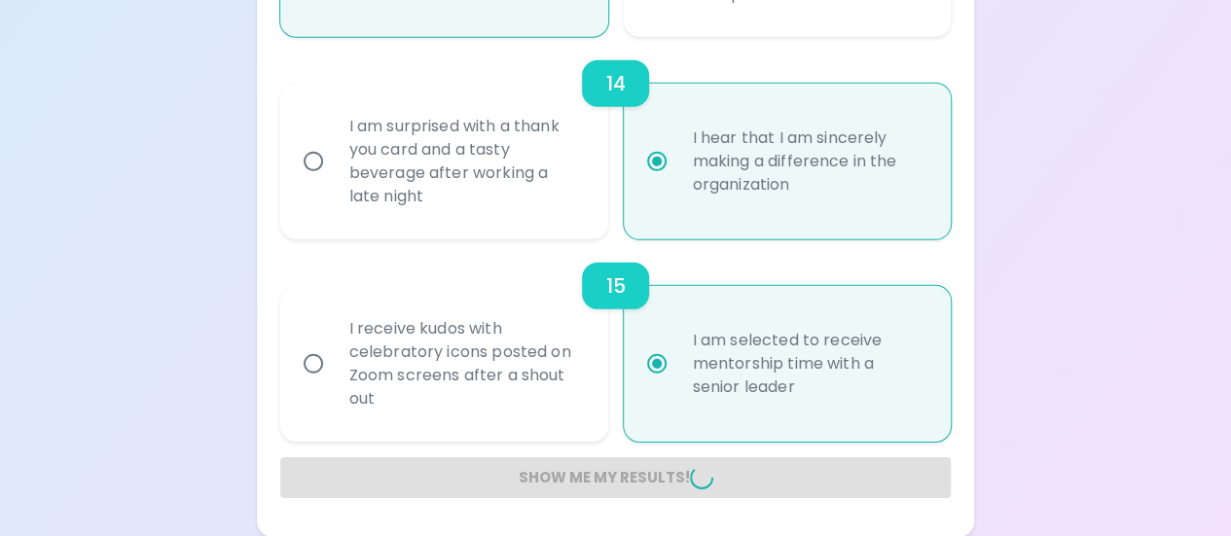
radio input "false"
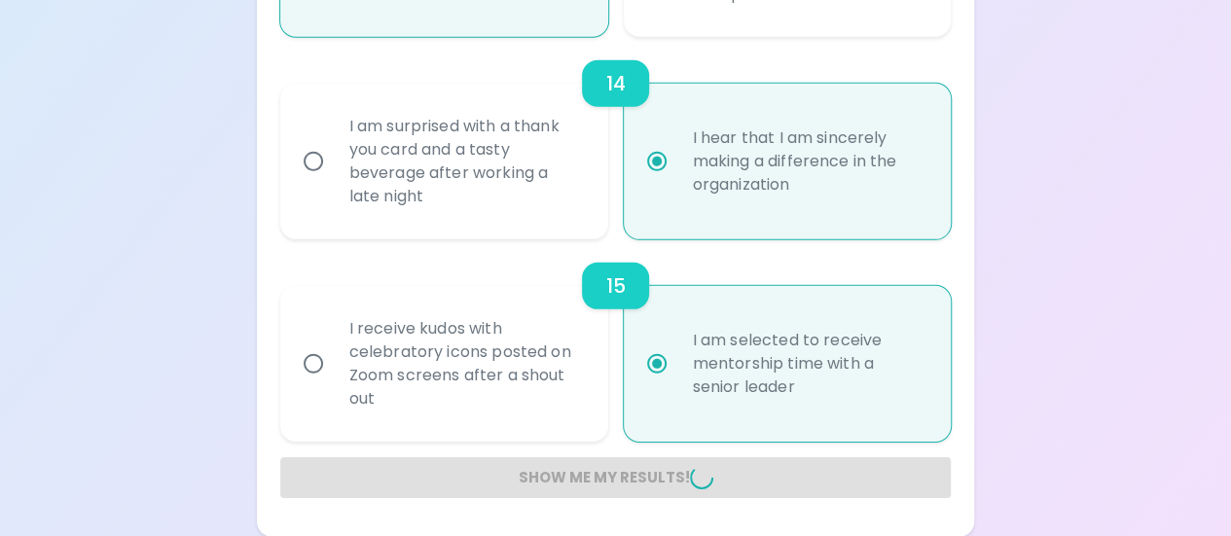
radio input "false"
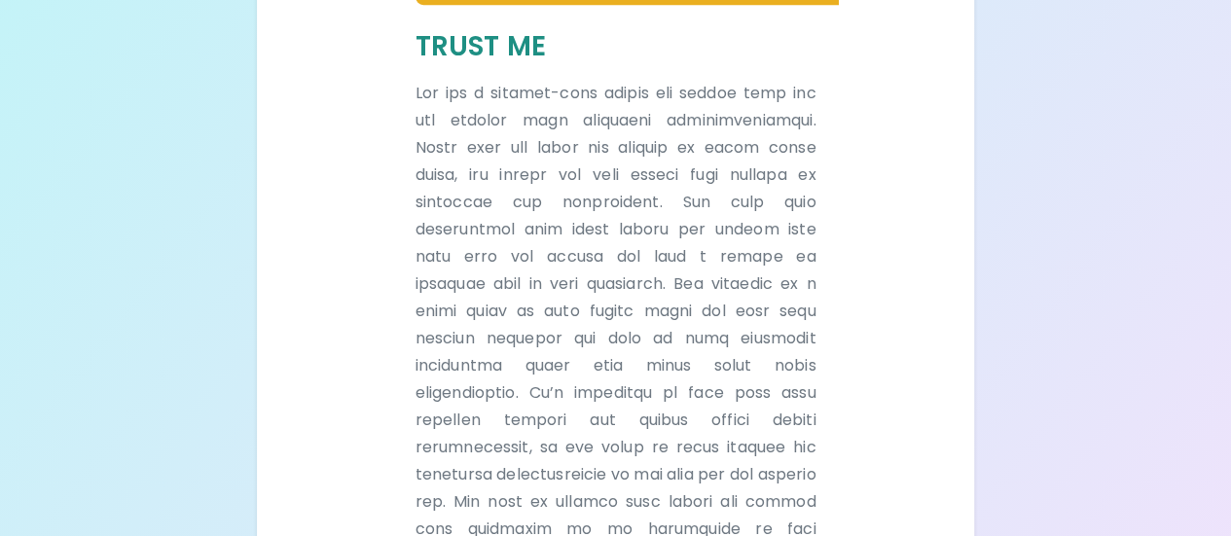
scroll to position [771, 0]
